Goal: Information Seeking & Learning: Learn about a topic

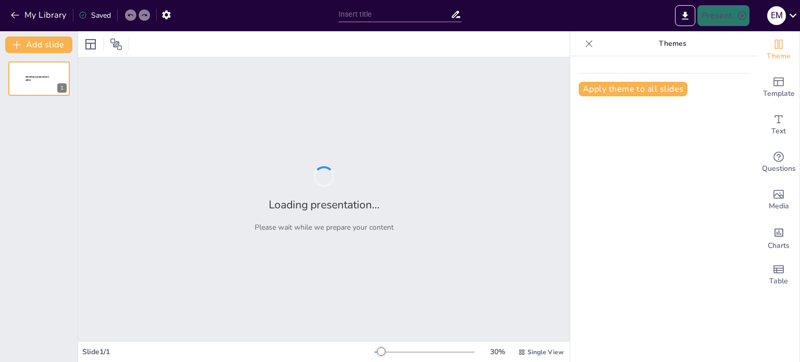
type input "Manejo DSLR"
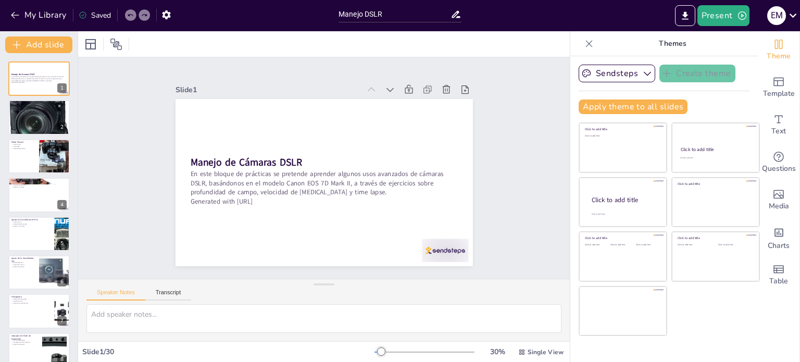
checkbox input "true"
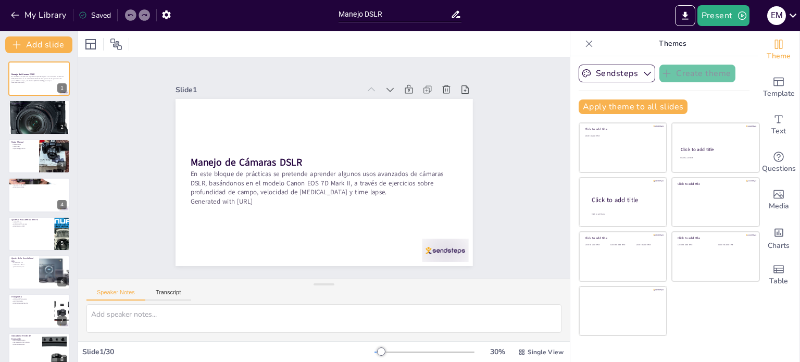
checkbox input "true"
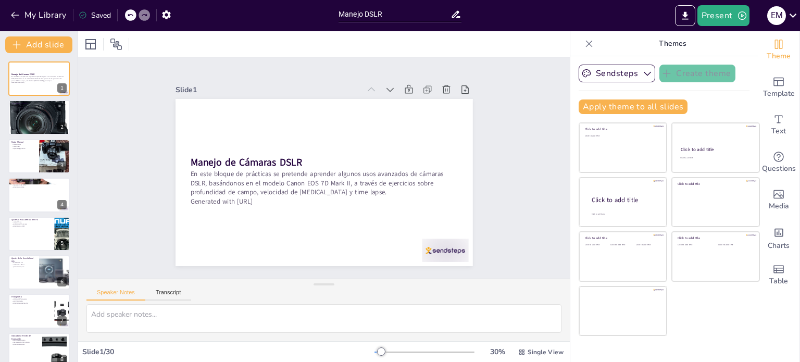
checkbox input "true"
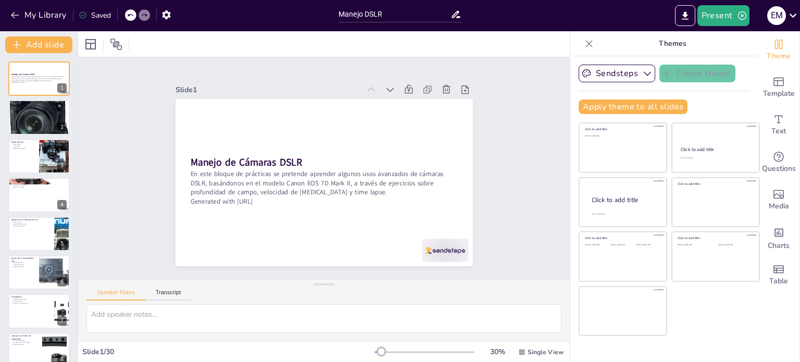
checkbox input "true"
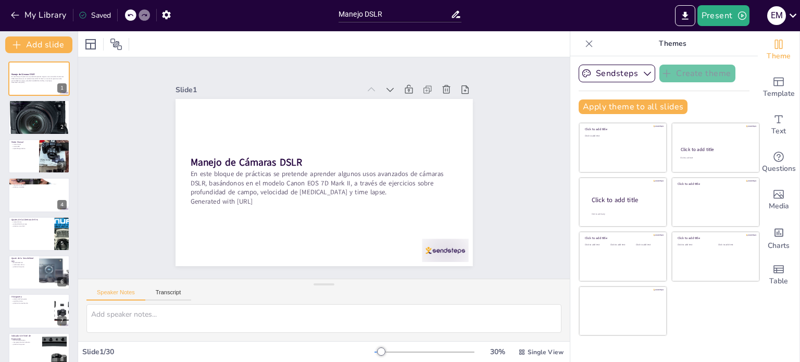
checkbox input "true"
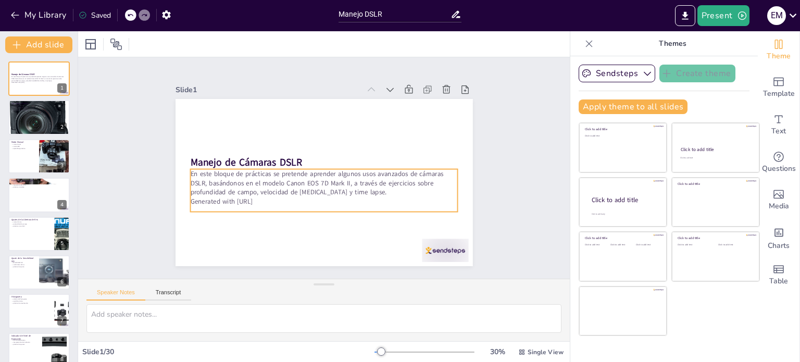
checkbox input "true"
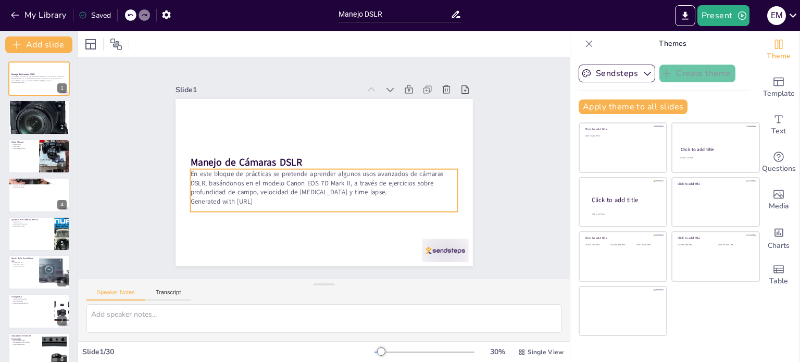
checkbox input "true"
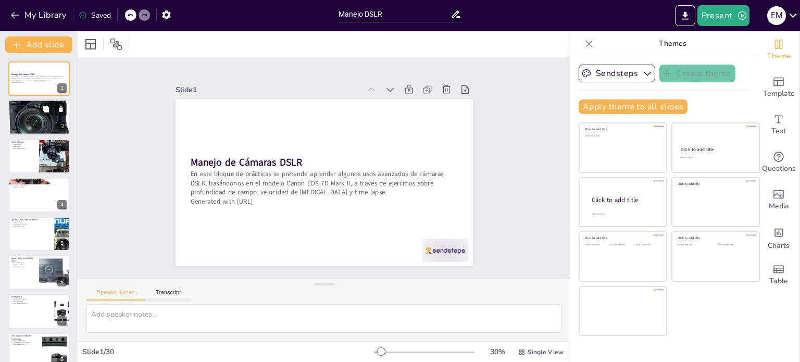
checkbox input "true"
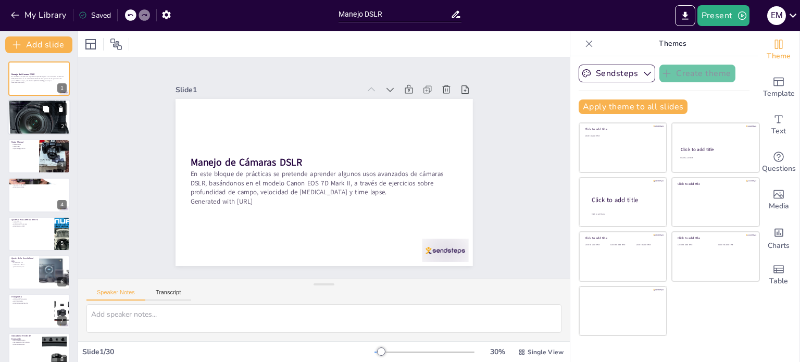
checkbox input "true"
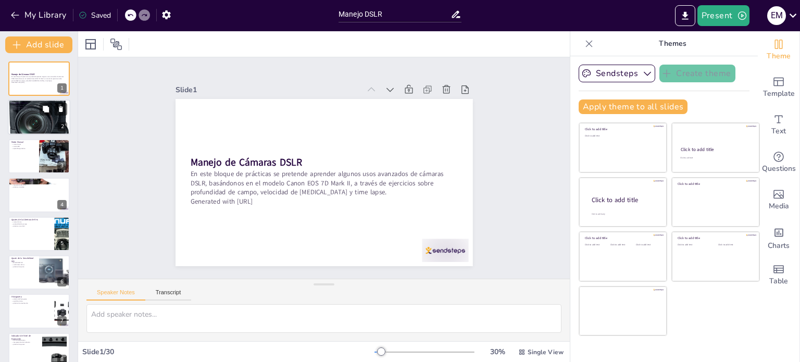
checkbox input "true"
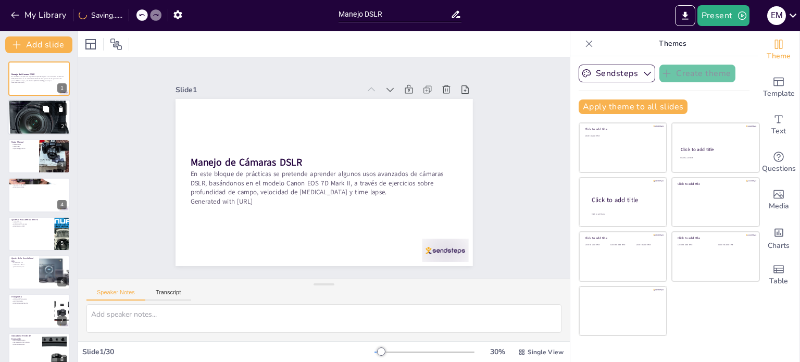
click at [56, 124] on div at bounding box center [39, 117] width 62 height 62
type textarea "Comprender los conceptos básicos es esencial para cualquier fotógrafo. Estos fu…"
checkbox input "true"
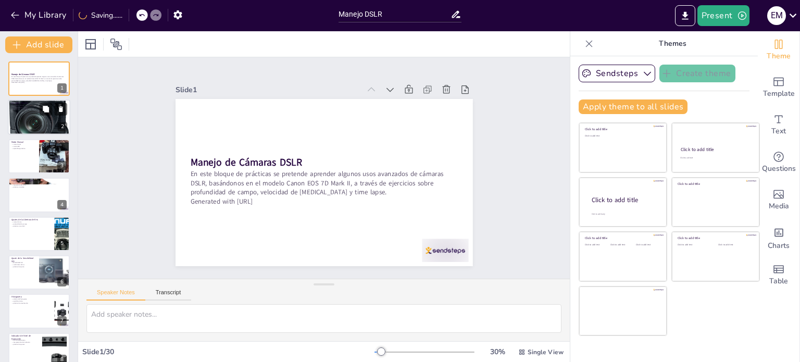
checkbox input "true"
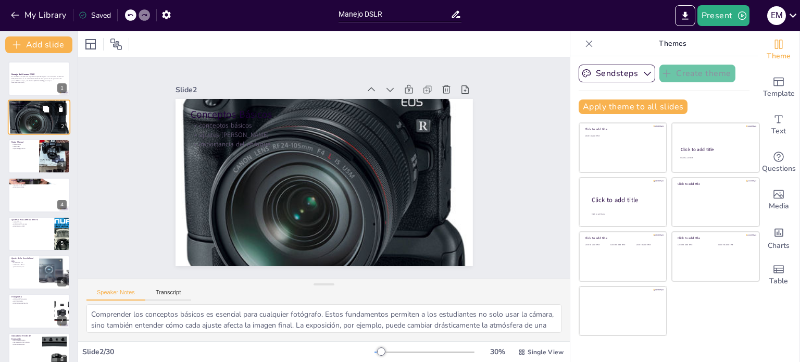
checkbox input "true"
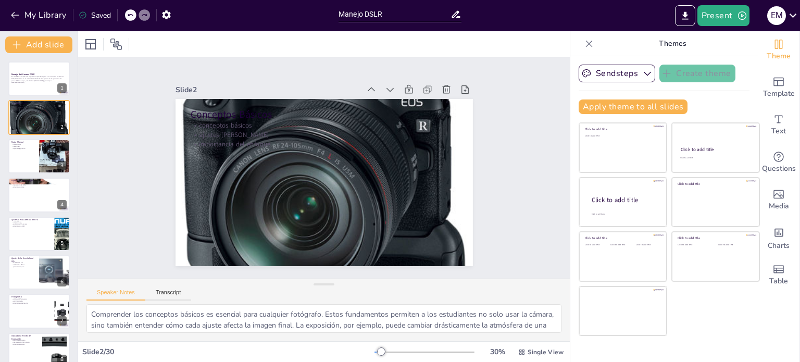
checkbox input "true"
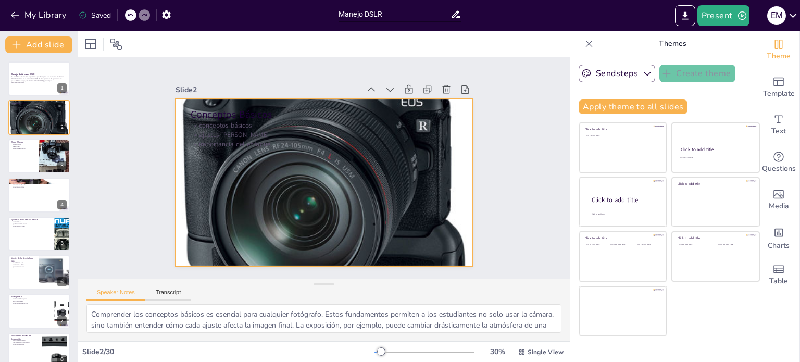
checkbox input "true"
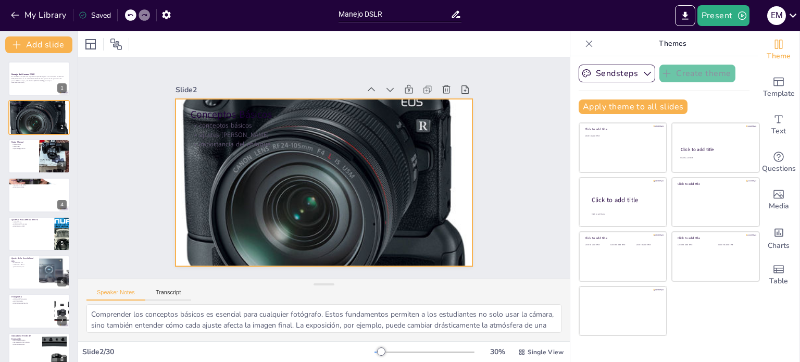
click at [272, 175] on div at bounding box center [319, 182] width 374 height 374
checkbox input "true"
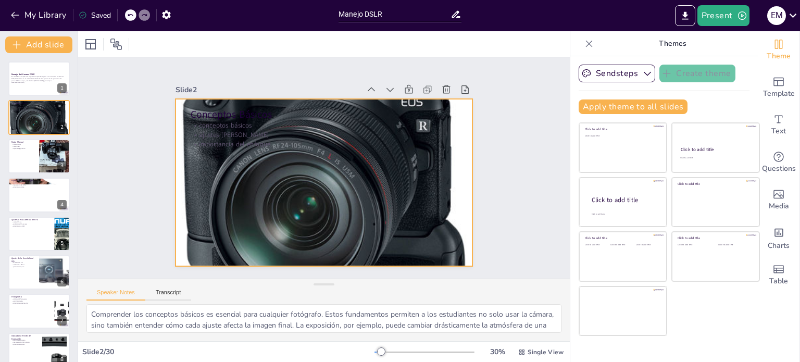
checkbox input "true"
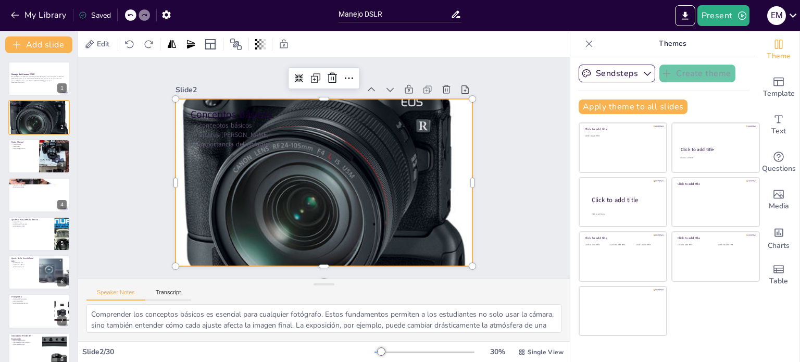
checkbox input "true"
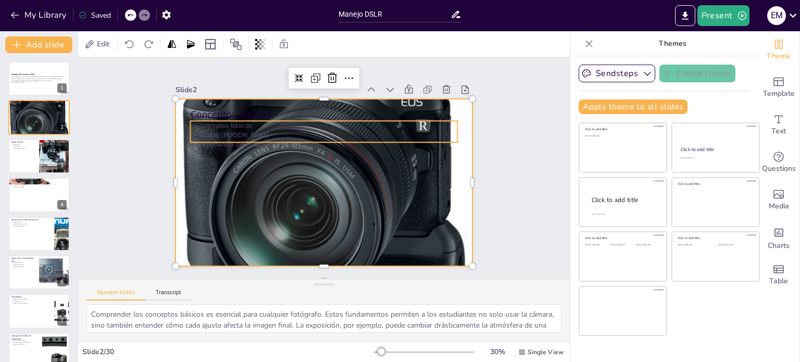
checkbox input "true"
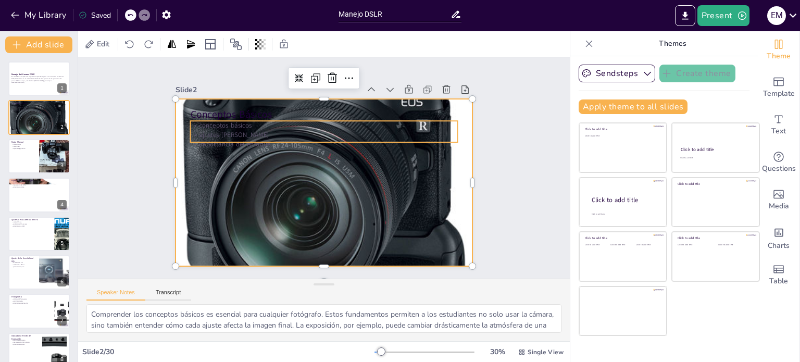
checkbox input "true"
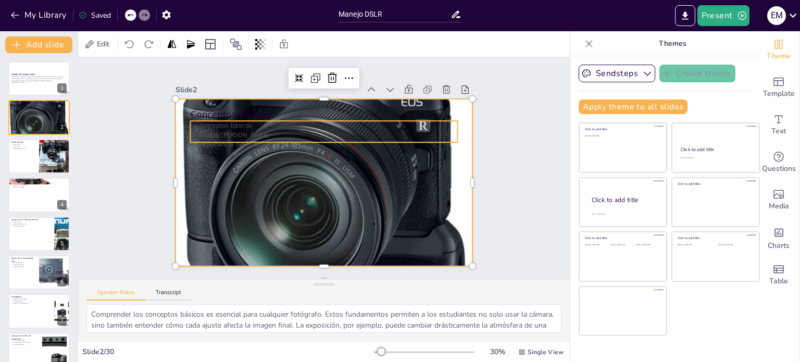
checkbox input "true"
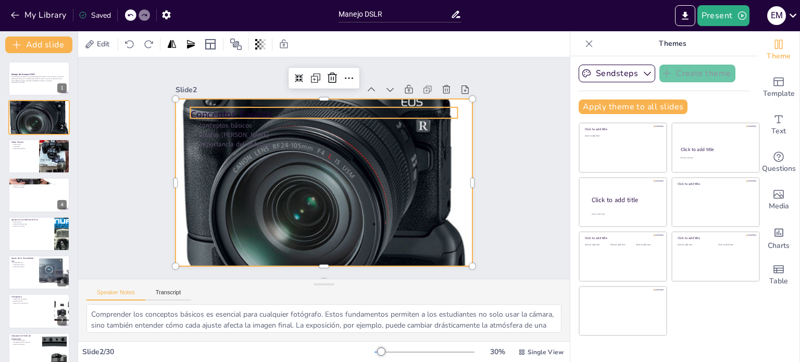
checkbox input "true"
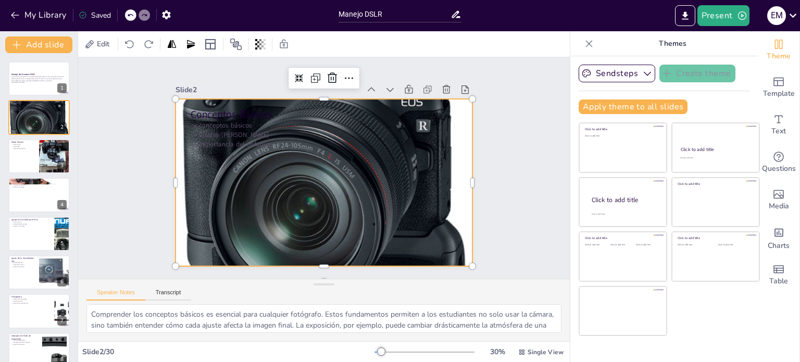
checkbox input "true"
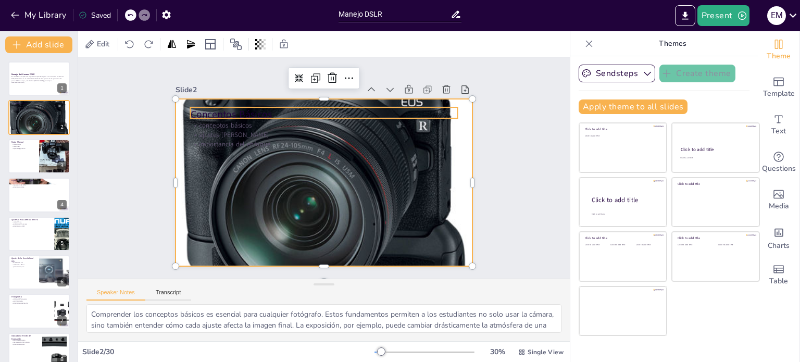
checkbox input "true"
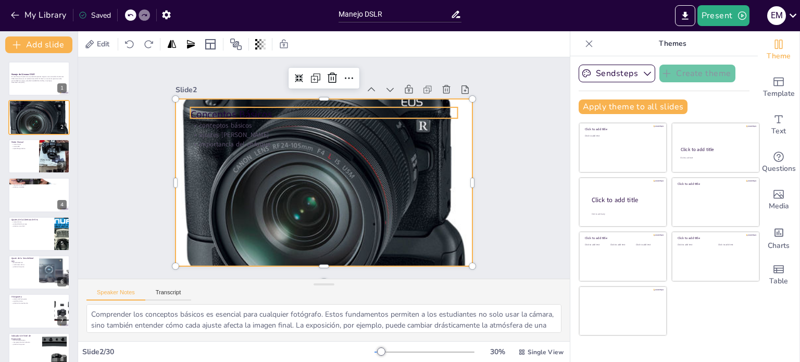
checkbox input "true"
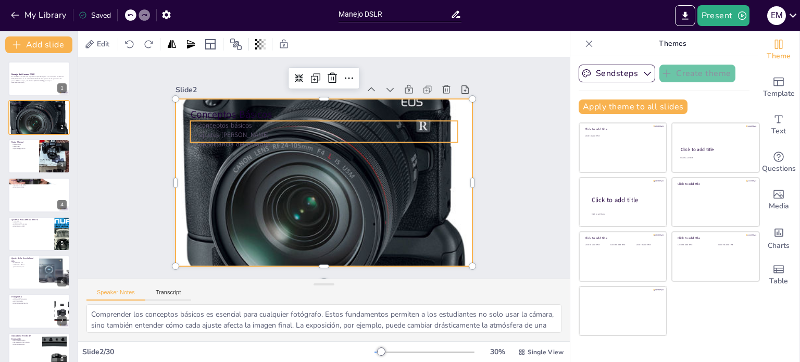
checkbox input "true"
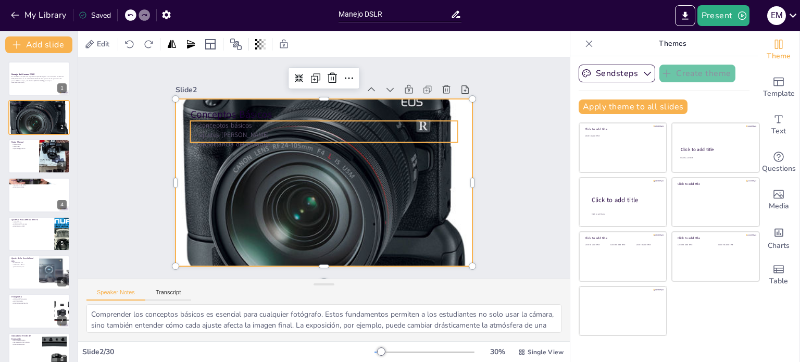
checkbox input "true"
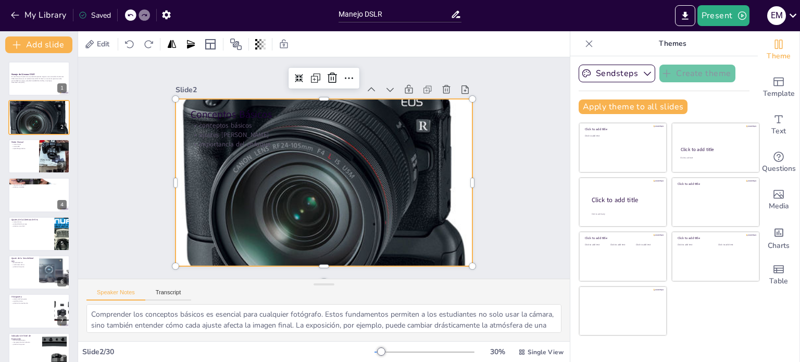
checkbox input "true"
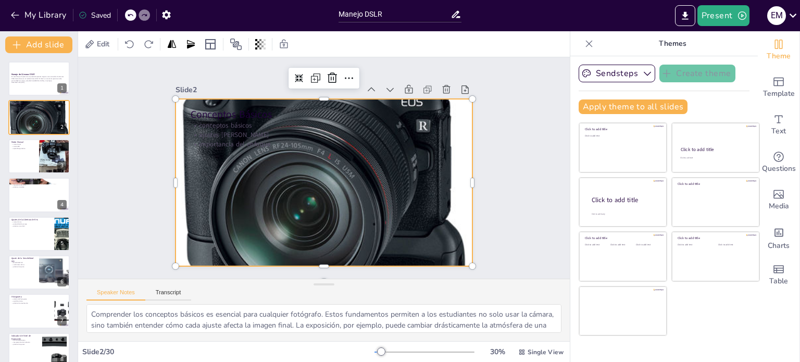
checkbox input "true"
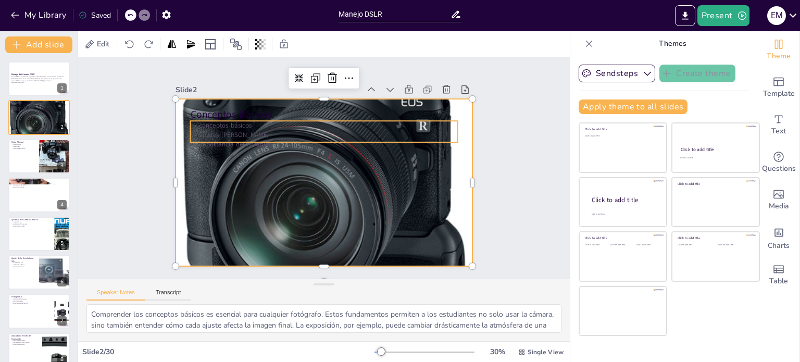
checkbox input "true"
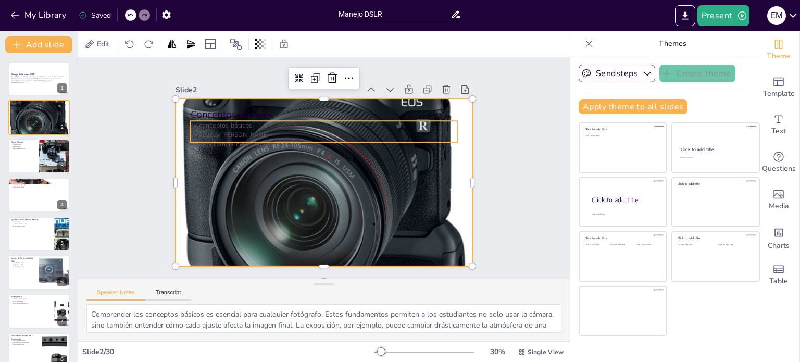
checkbox input "true"
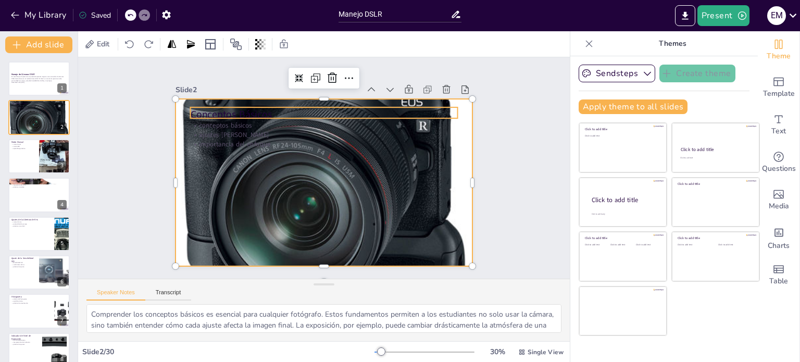
checkbox input "true"
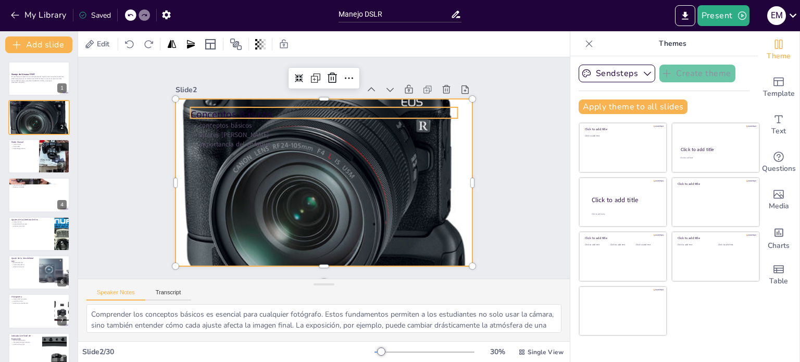
checkbox input "true"
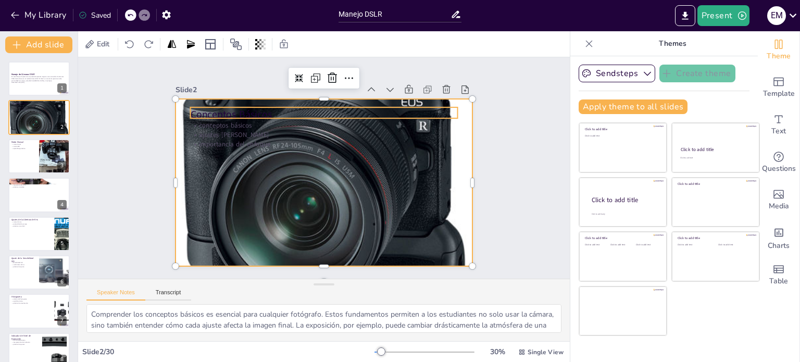
checkbox input "true"
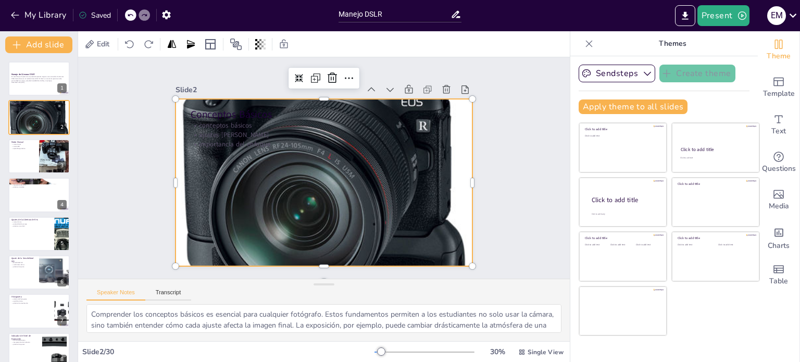
checkbox input "true"
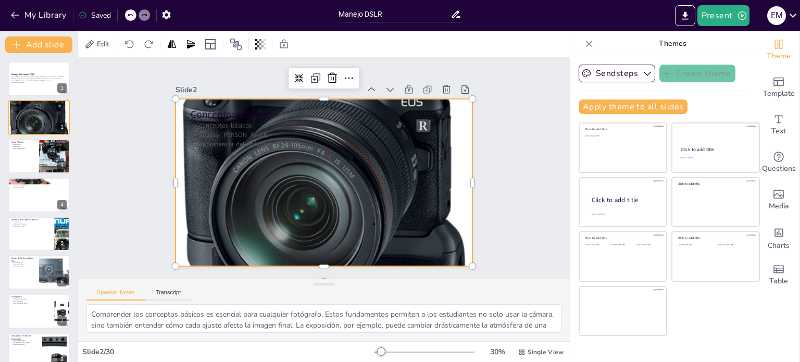
checkbox input "true"
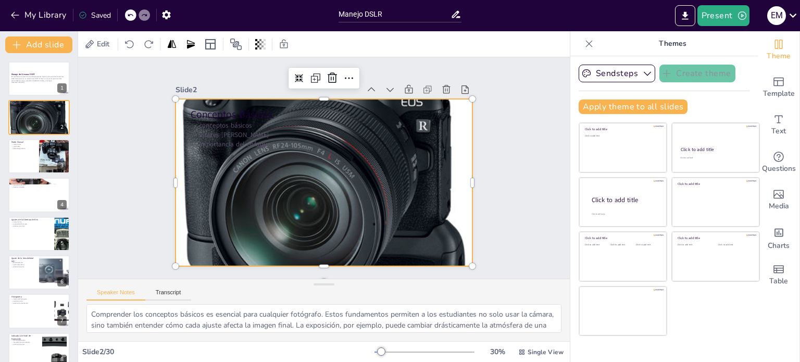
checkbox input "true"
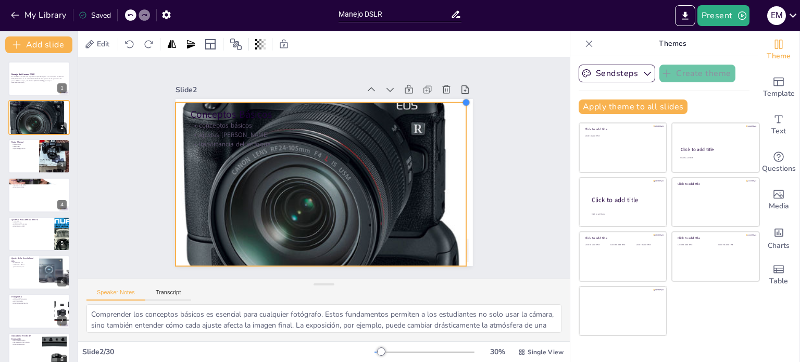
checkbox input "true"
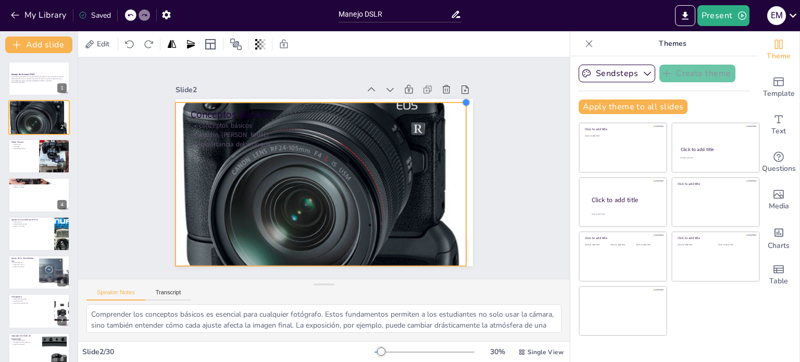
checkbox input "true"
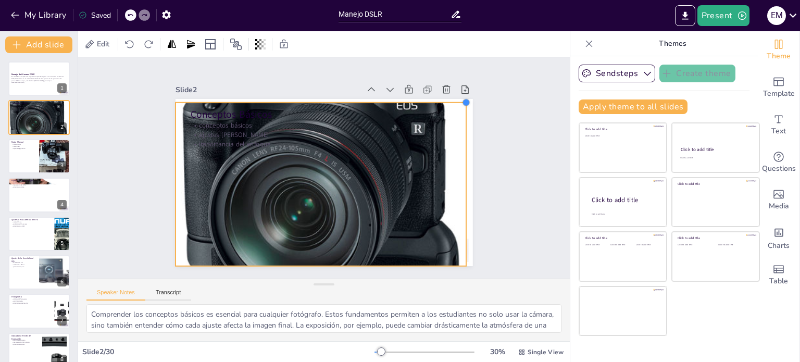
checkbox input "true"
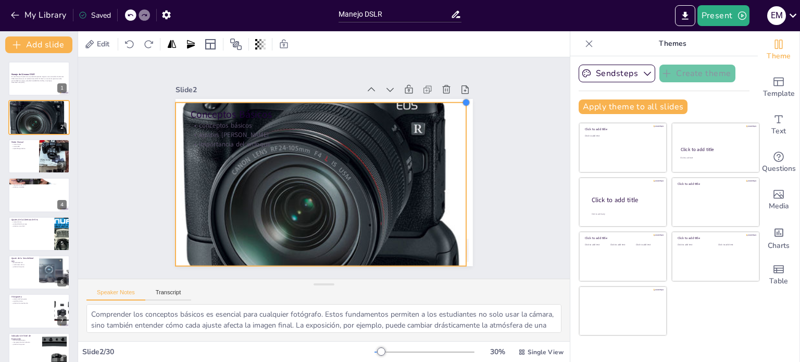
checkbox input "true"
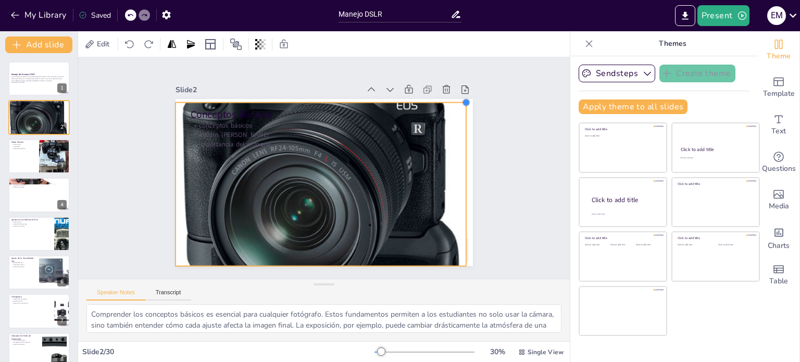
checkbox input "true"
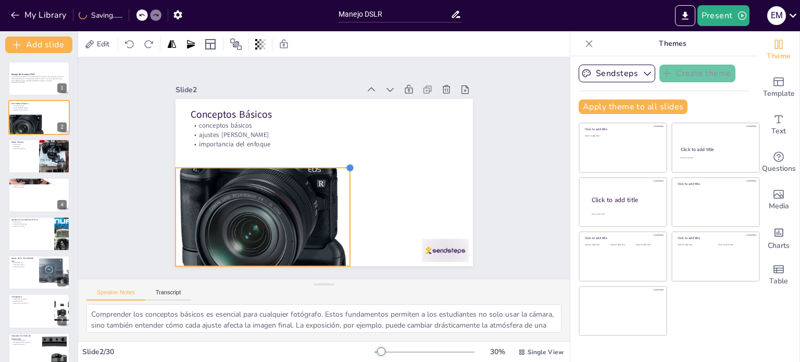
drag, startPoint x: 464, startPoint y: 97, endPoint x: 341, endPoint y: 184, distance: 150.1
click at [341, 184] on div "Conceptos Básicos conceptos básicos ajustes [PERSON_NAME] importancia del enfoq…" at bounding box center [316, 181] width 341 height 294
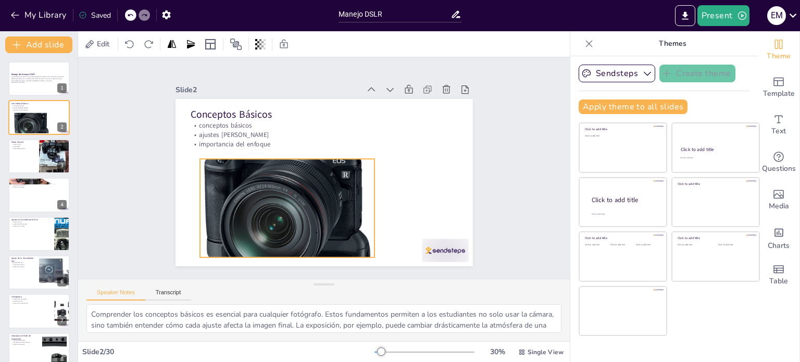
drag, startPoint x: 295, startPoint y: 195, endPoint x: 320, endPoint y: 186, distance: 26.0
click at [320, 186] on div at bounding box center [272, 184] width 239 height 239
click at [29, 162] on div at bounding box center [39, 155] width 62 height 35
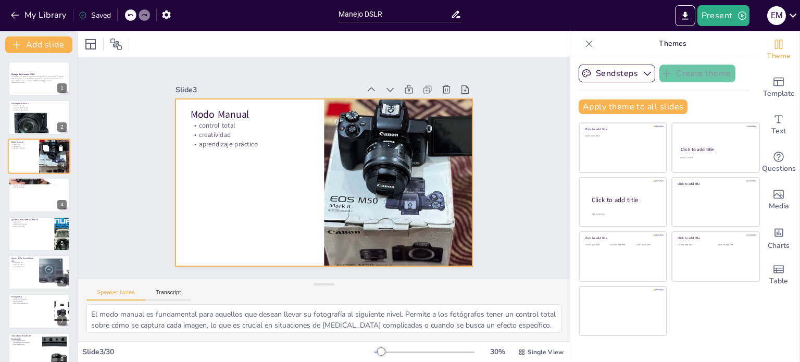
click at [28, 158] on div at bounding box center [39, 155] width 62 height 35
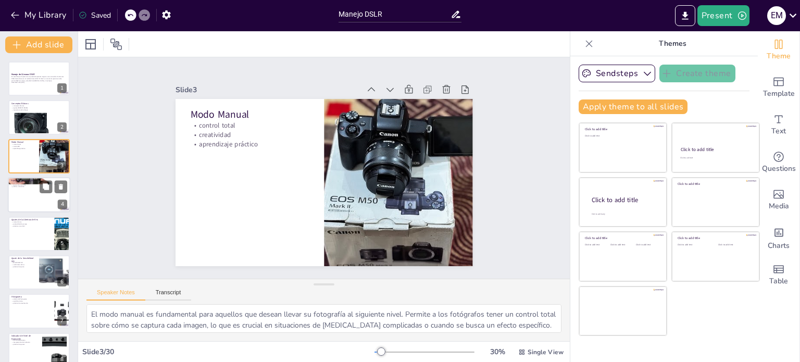
click at [25, 186] on p "práctica constante" at bounding box center [39, 187] width 56 height 2
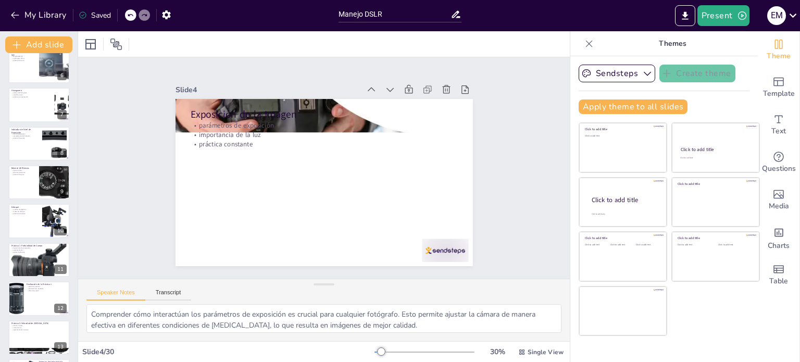
scroll to position [208, 0]
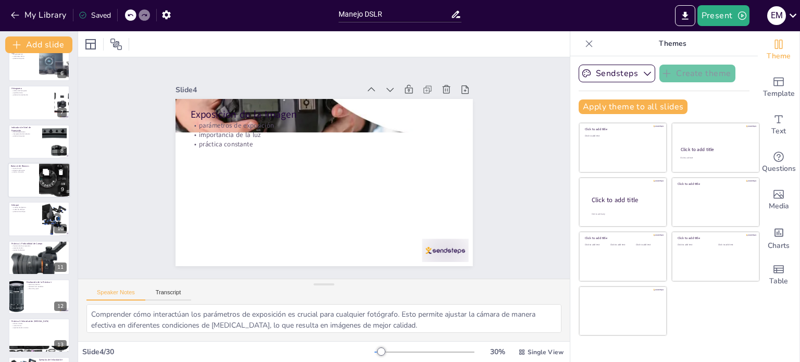
click at [25, 173] on div at bounding box center [39, 179] width 62 height 35
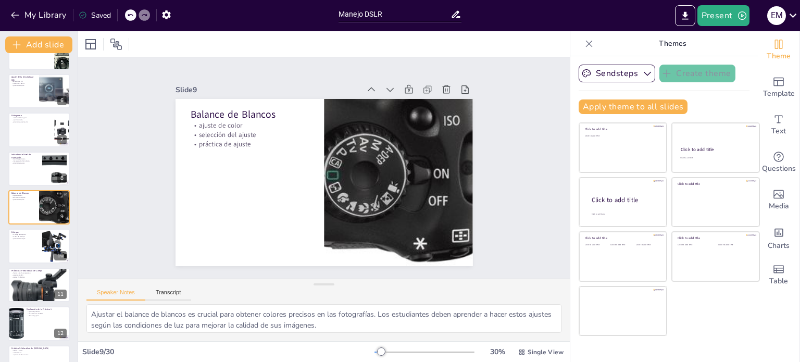
scroll to position [46, 0]
click at [43, 290] on div at bounding box center [39, 284] width 62 height 53
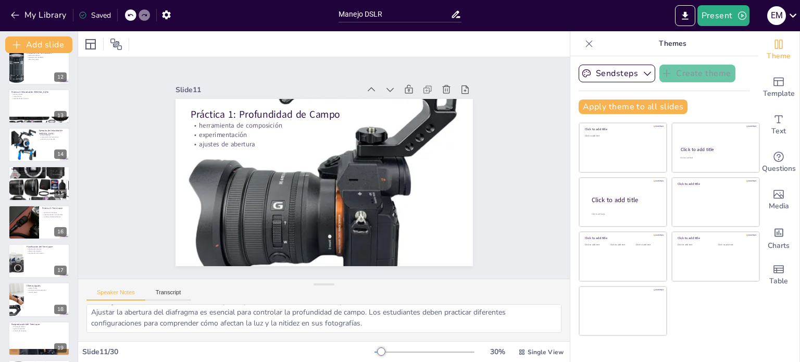
scroll to position [466, 0]
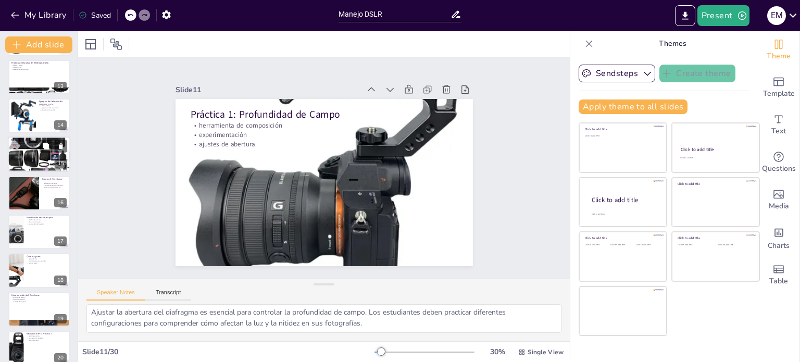
click at [35, 153] on div at bounding box center [39, 154] width 62 height 62
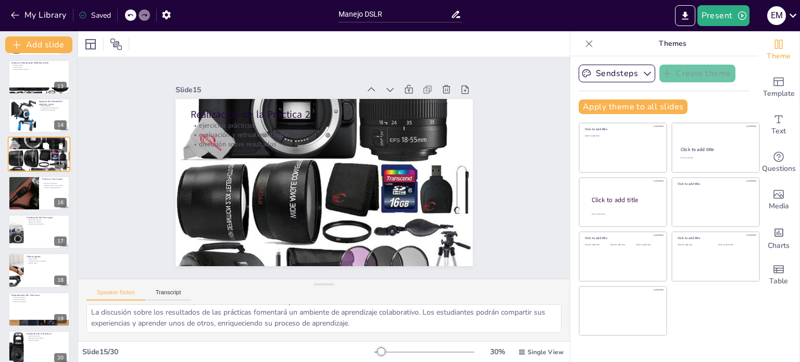
scroll to position [413, 0]
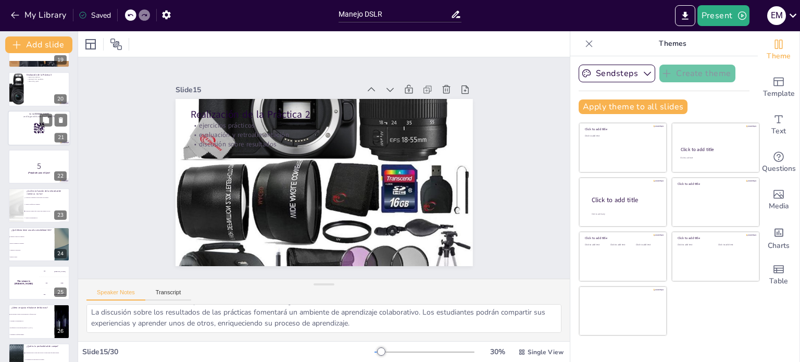
click at [32, 122] on div at bounding box center [39, 127] width 62 height 35
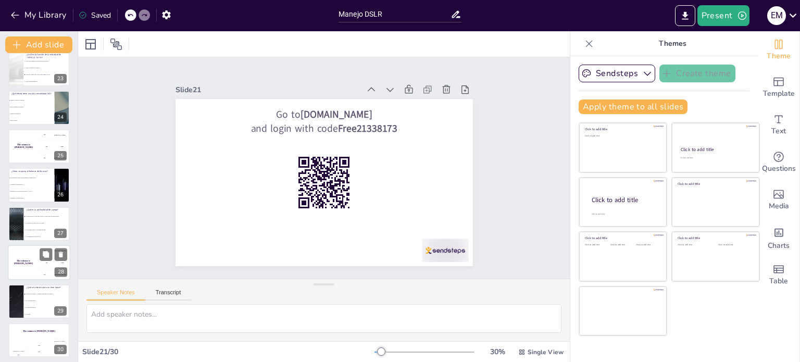
scroll to position [865, 0]
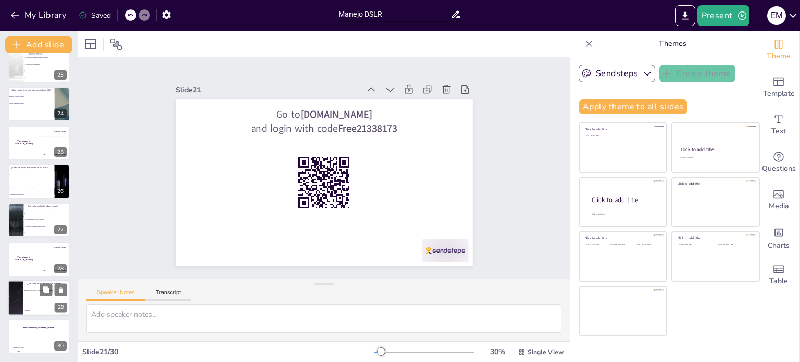
click at [37, 301] on li "Un software de edición." at bounding box center [46, 303] width 47 height 7
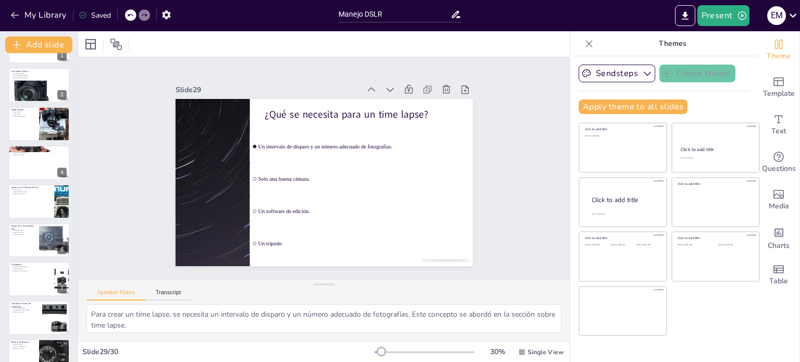
scroll to position [0, 0]
